Goal: Task Accomplishment & Management: Manage account settings

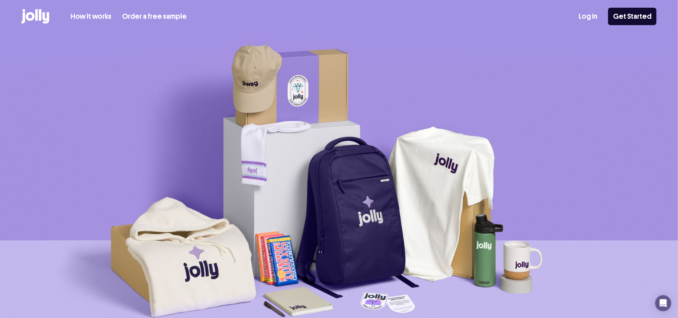
click at [591, 16] on link "Log In" at bounding box center [588, 16] width 19 height 11
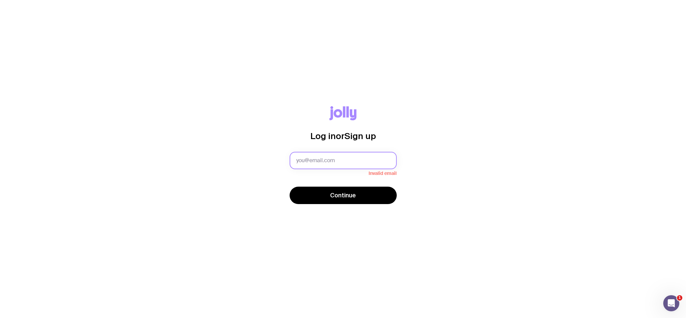
type input "operations@sidekick.net.au"
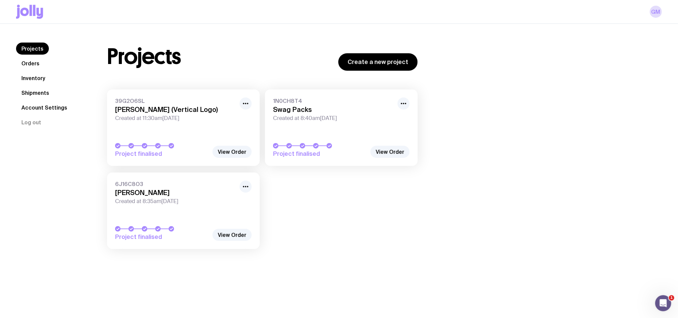
click at [41, 80] on link "Inventory" at bounding box center [33, 78] width 34 height 12
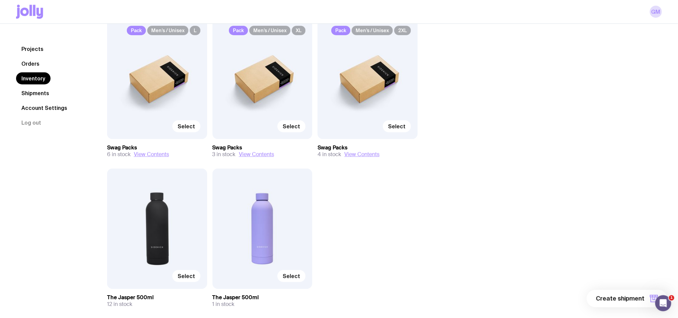
scroll to position [71, 0]
